Goal: Navigation & Orientation: Find specific page/section

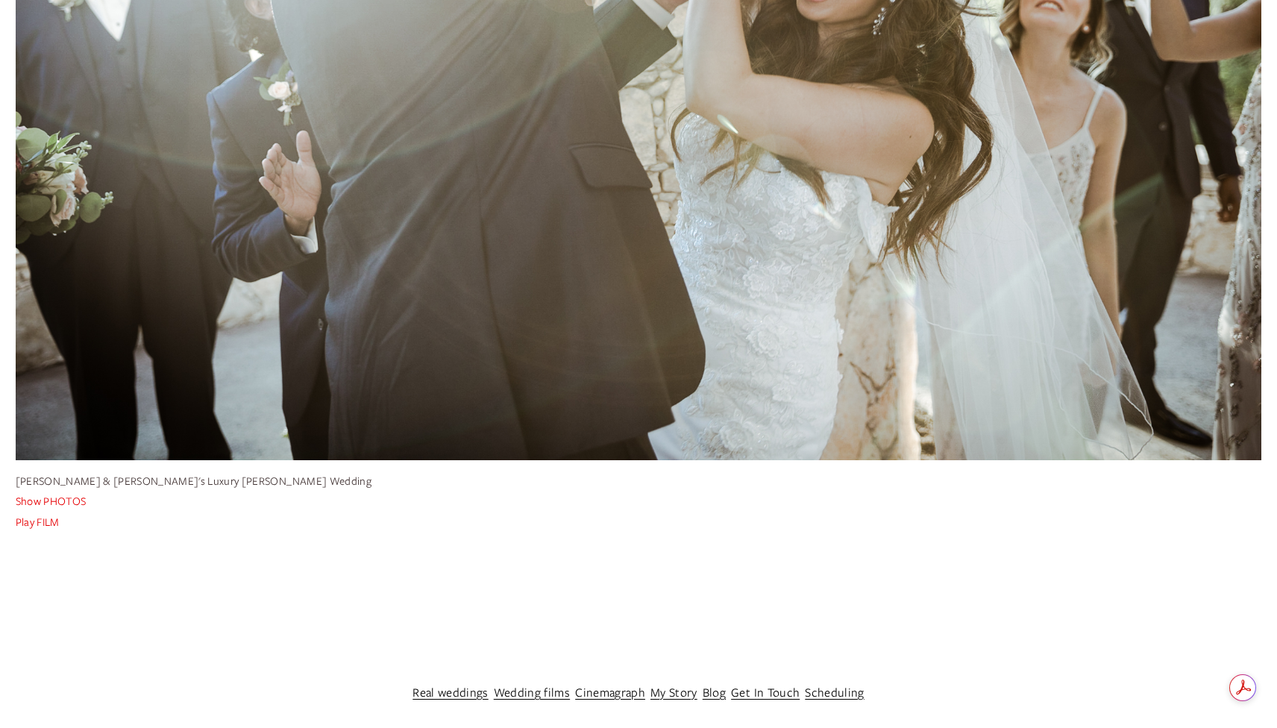
click at [671, 687] on link "My Story" at bounding box center [674, 692] width 47 height 23
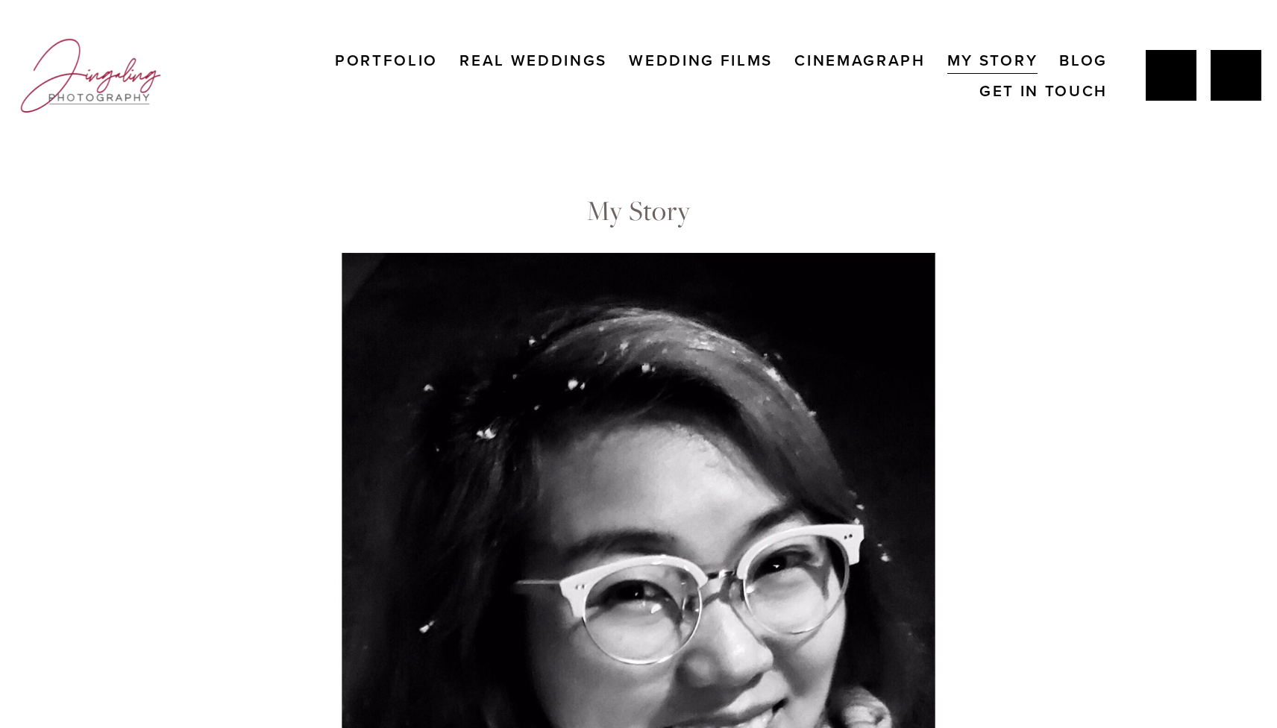
click at [851, 64] on link "Cinemagraph" at bounding box center [859, 60] width 131 height 31
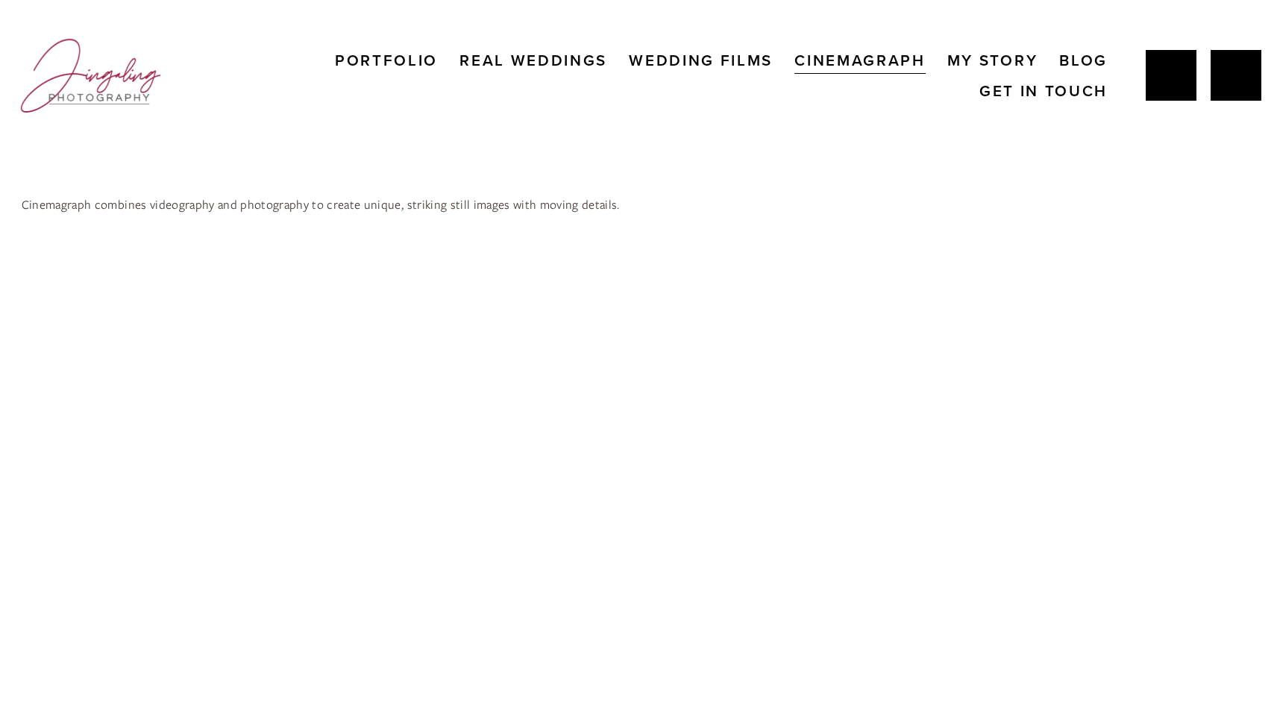
click at [409, 58] on link "Portfolio" at bounding box center [386, 60] width 103 height 31
